Goal: Task Accomplishment & Management: Use online tool/utility

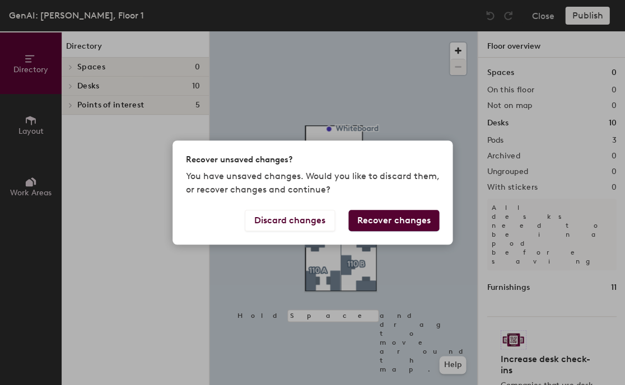
click at [378, 217] on button "Recover changes" at bounding box center [393, 220] width 91 height 21
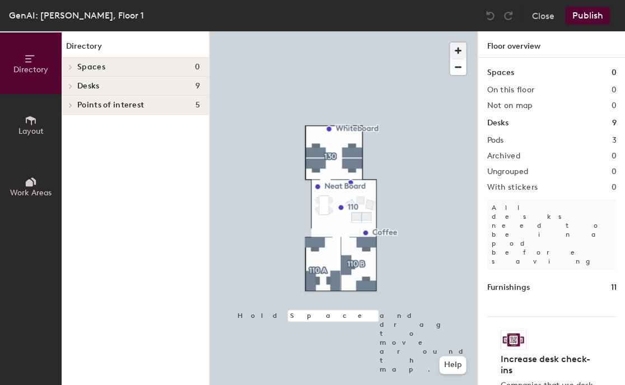
click at [459, 48] on span "button" at bounding box center [457, 51] width 16 height 16
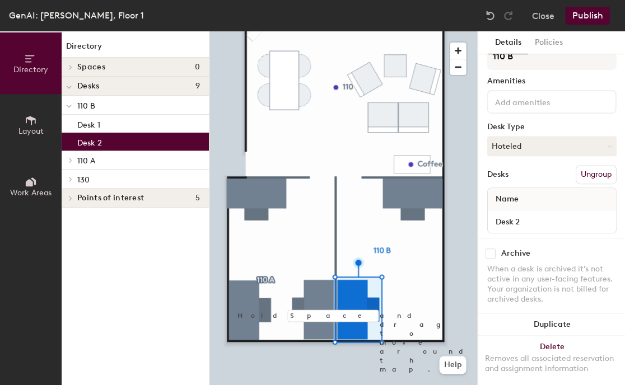
scroll to position [26, 0]
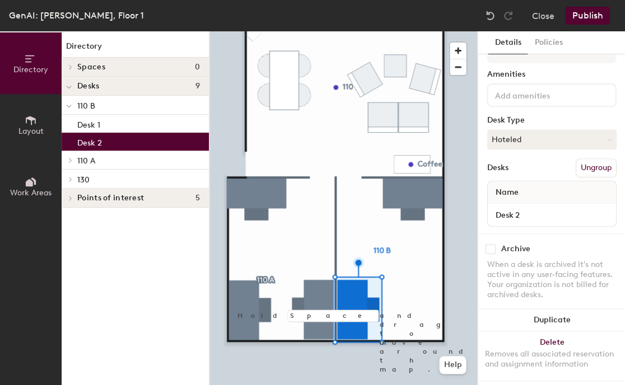
click at [318, 31] on div at bounding box center [343, 31] width 268 height 0
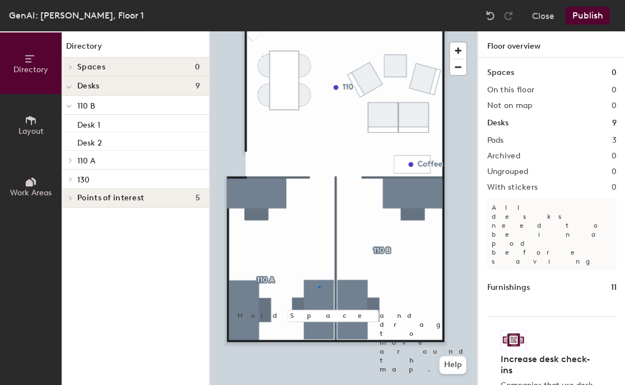
click at [318, 31] on div at bounding box center [343, 31] width 268 height 0
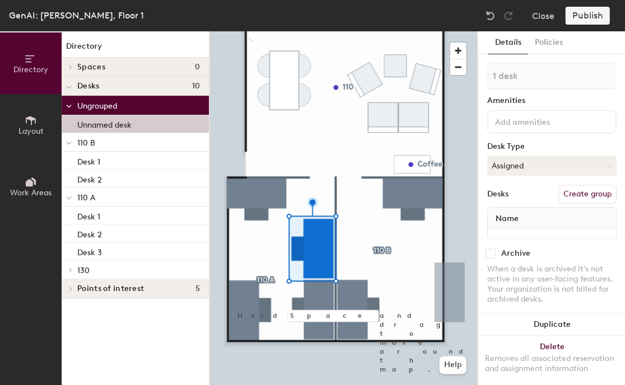
click at [409, 31] on div at bounding box center [343, 31] width 268 height 0
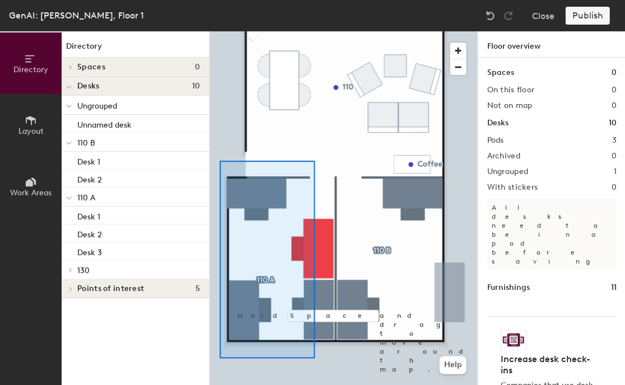
click at [317, 31] on div at bounding box center [343, 31] width 268 height 0
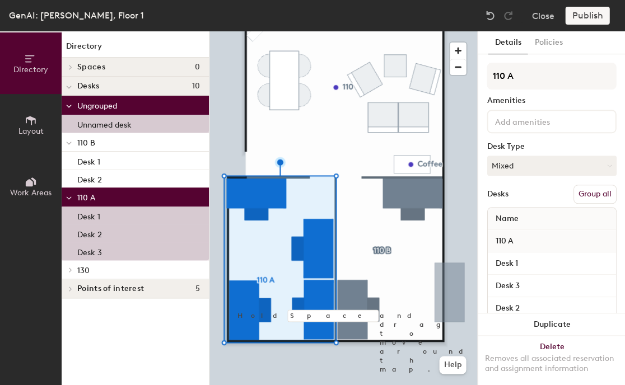
click at [591, 191] on button "Group all" at bounding box center [594, 194] width 43 height 19
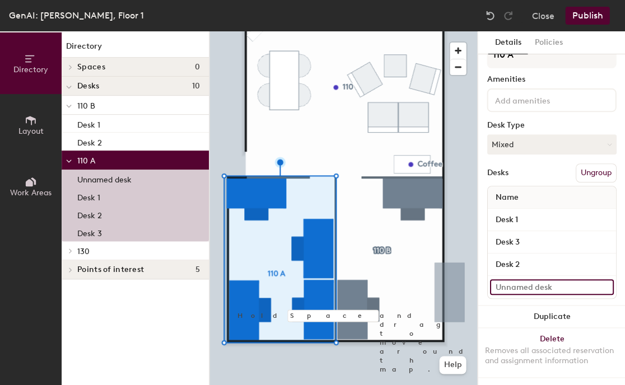
scroll to position [21, 0]
click at [531, 282] on input at bounding box center [551, 288] width 124 height 16
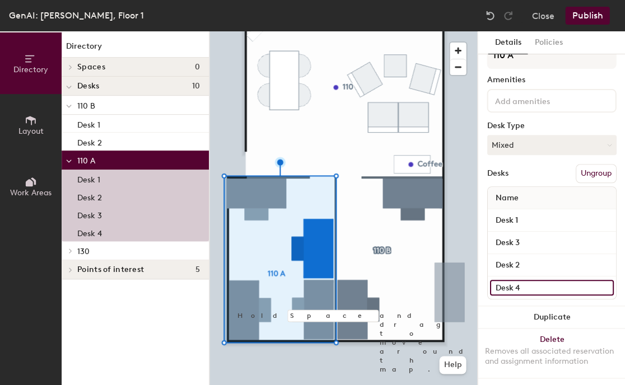
type input "Desk 4"
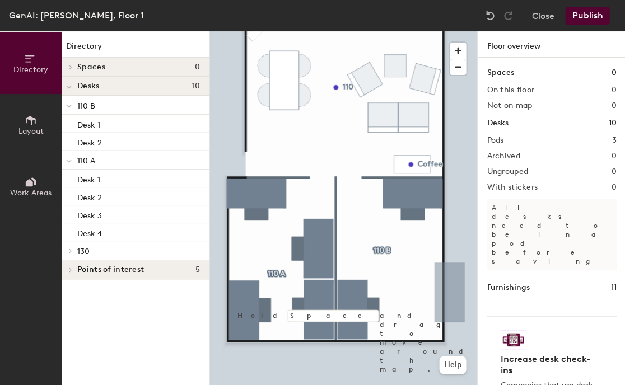
click at [584, 14] on button "Publish" at bounding box center [587, 16] width 44 height 18
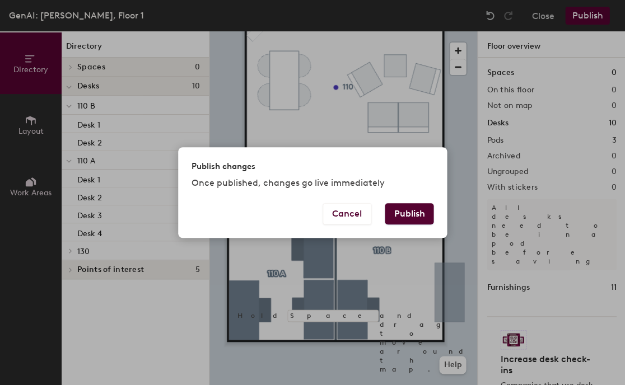
drag, startPoint x: 409, startPoint y: 212, endPoint x: 428, endPoint y: 223, distance: 21.3
click at [409, 212] on button "Publish" at bounding box center [409, 213] width 49 height 21
